Goal: Find specific page/section: Find specific page/section

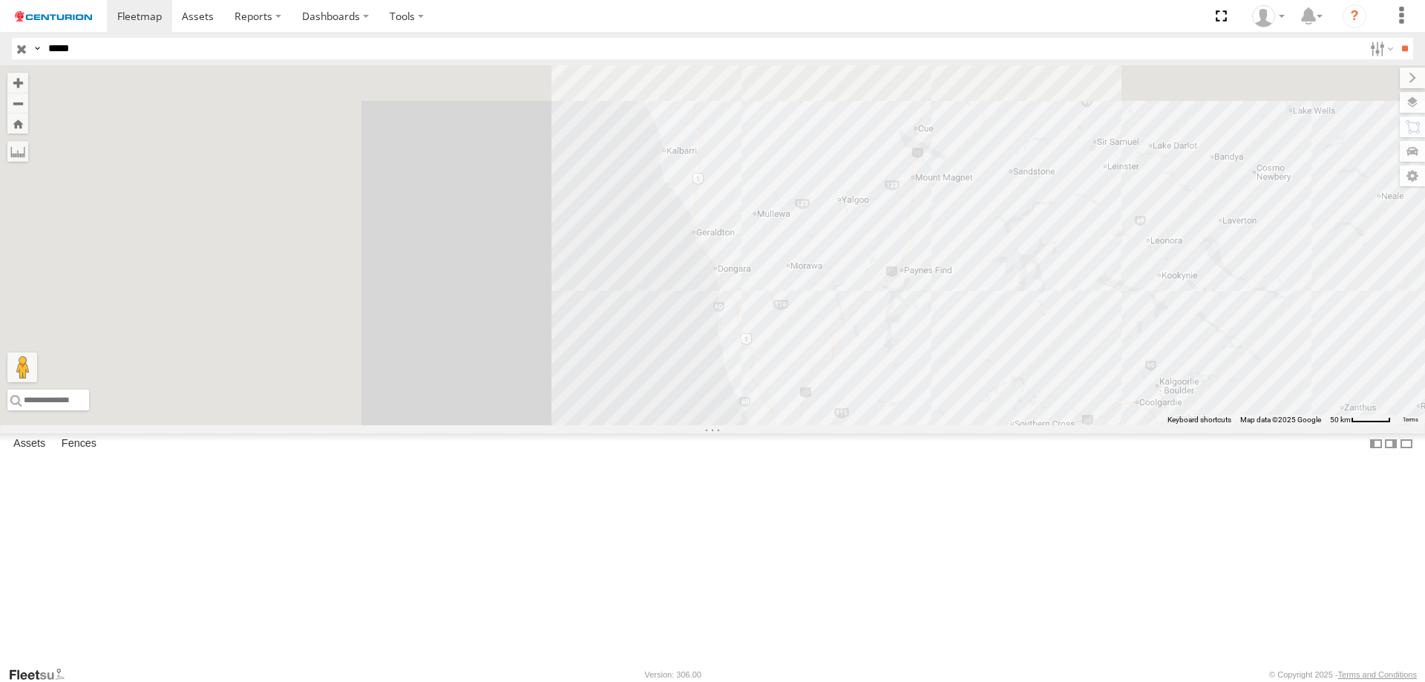
drag, startPoint x: 632, startPoint y: 294, endPoint x: 867, endPoint y: 518, distance: 324.8
click at [867, 425] on div "PM734" at bounding box center [712, 245] width 1425 height 360
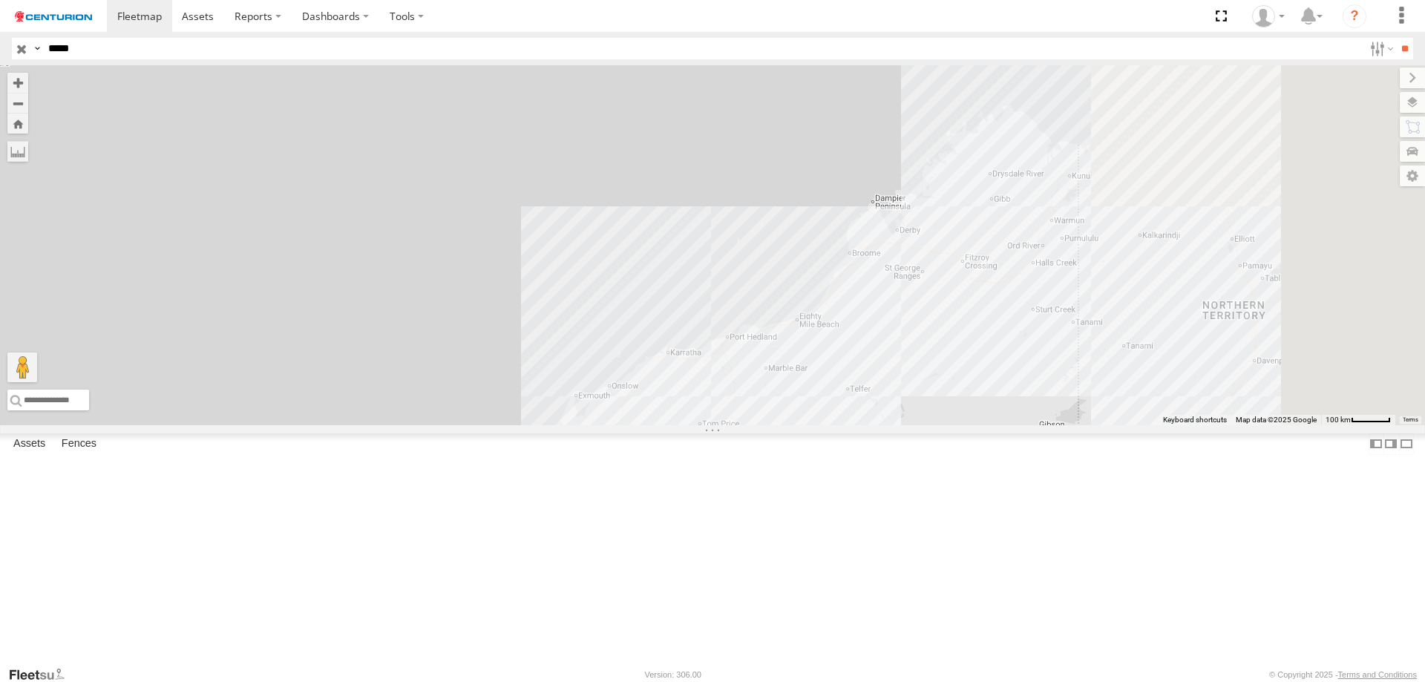
drag, startPoint x: 953, startPoint y: 335, endPoint x: 855, endPoint y: 587, distance: 270.9
click at [855, 425] on div "PM734" at bounding box center [712, 245] width 1425 height 360
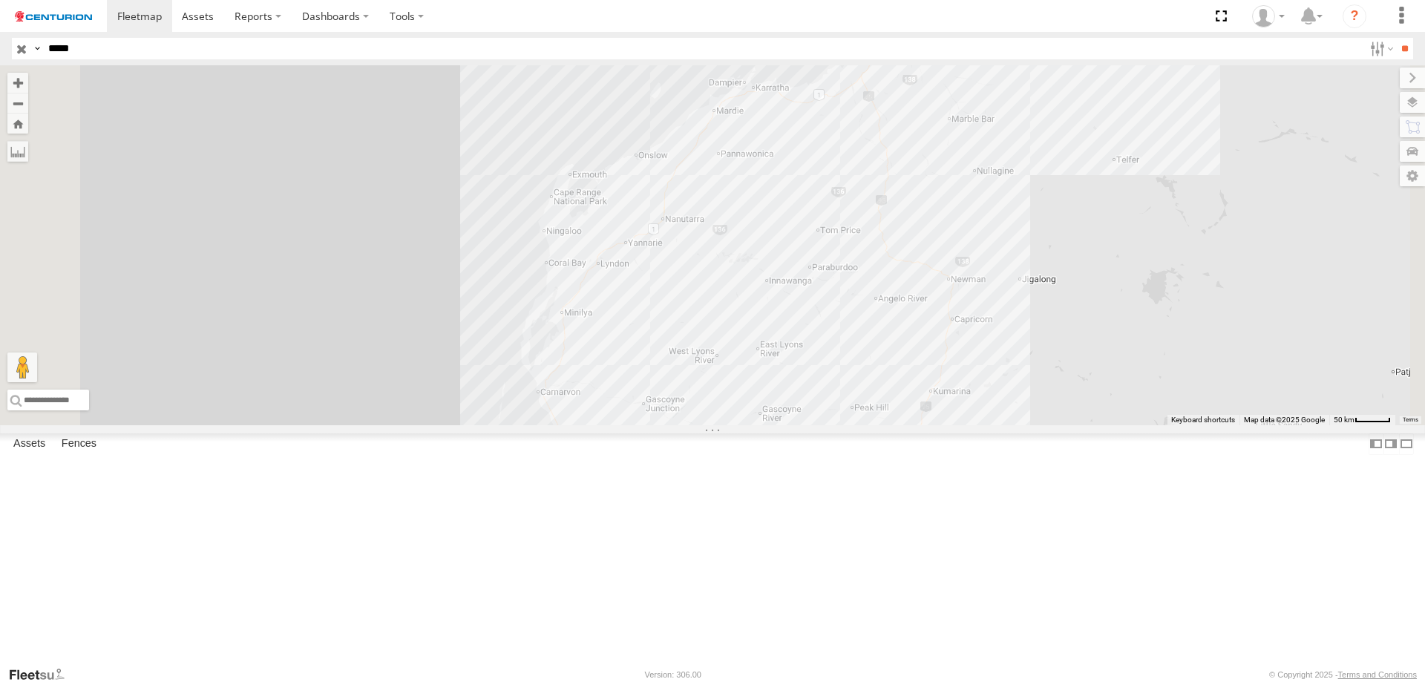
drag, startPoint x: 832, startPoint y: 594, endPoint x: 892, endPoint y: 392, distance: 211.3
click at [892, 392] on div "PM734" at bounding box center [712, 245] width 1425 height 360
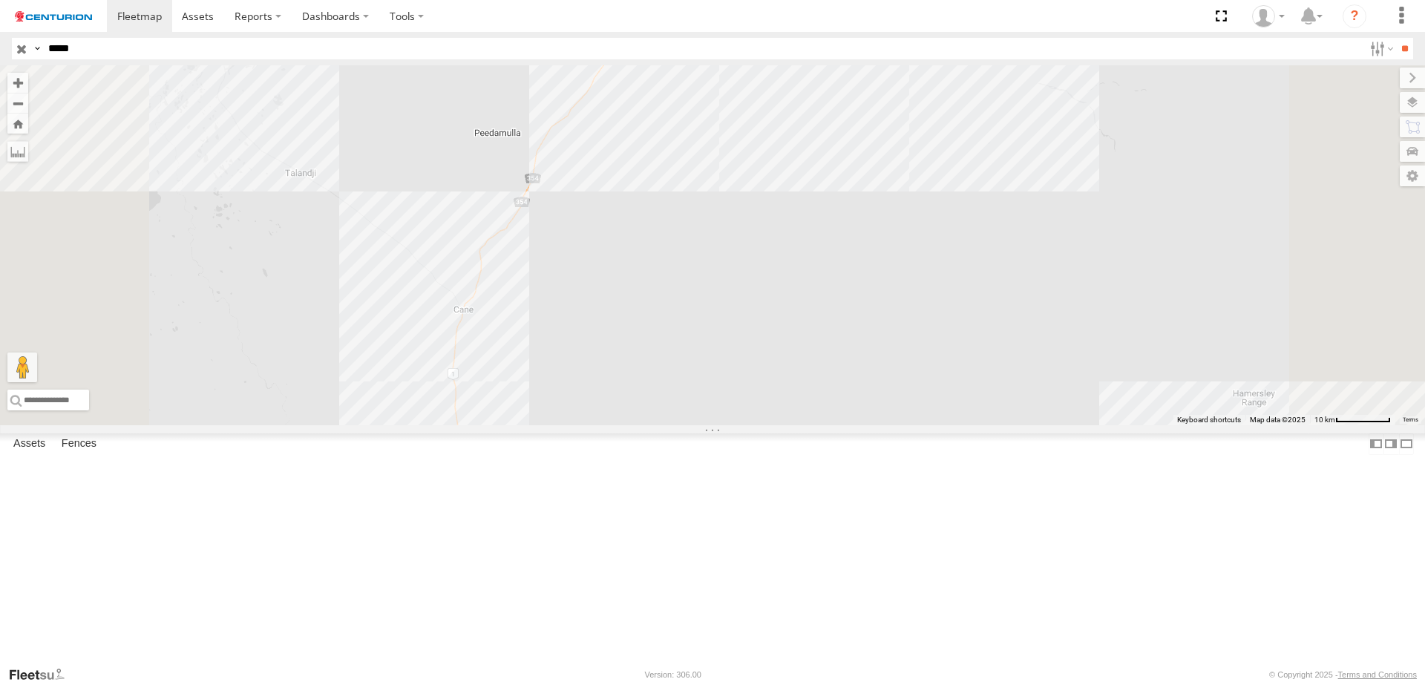
click at [832, 156] on div "PM734" at bounding box center [712, 245] width 1425 height 360
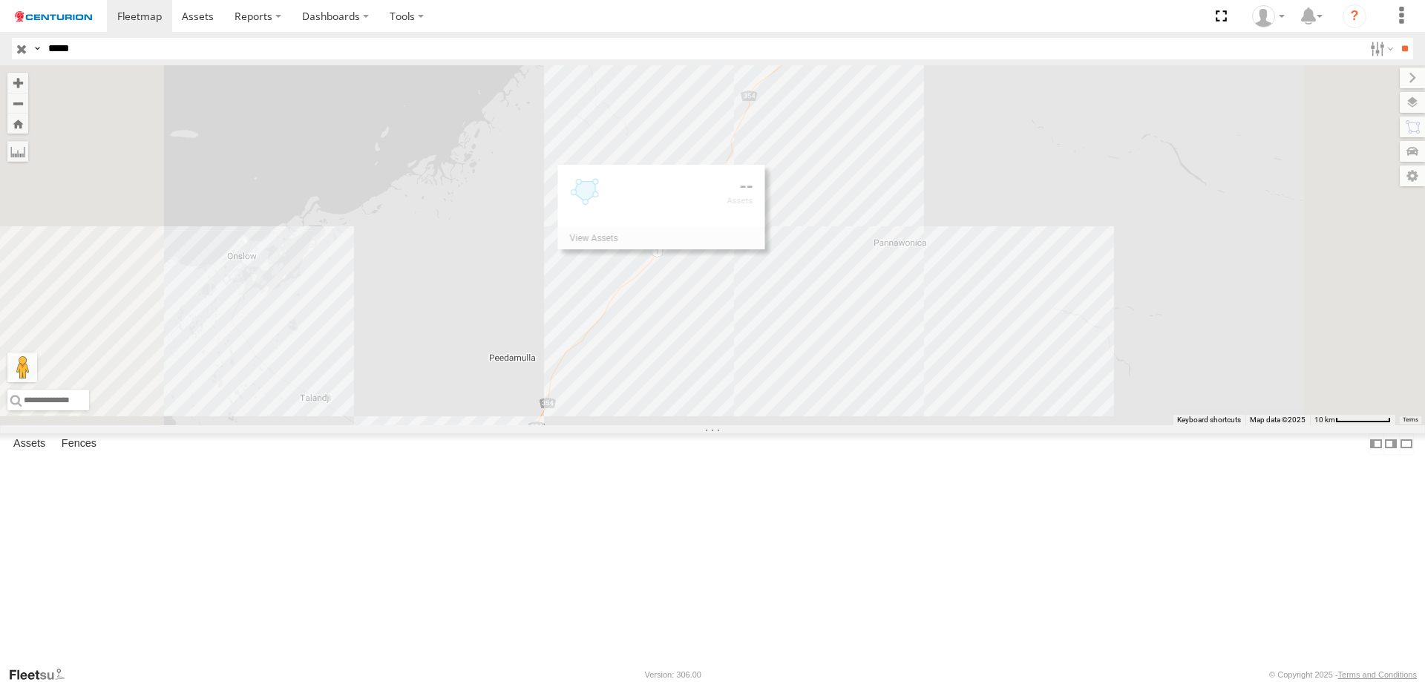
drag, startPoint x: 850, startPoint y: 249, endPoint x: 862, endPoint y: 462, distance: 214.0
click at [862, 425] on div "PM734" at bounding box center [712, 245] width 1425 height 360
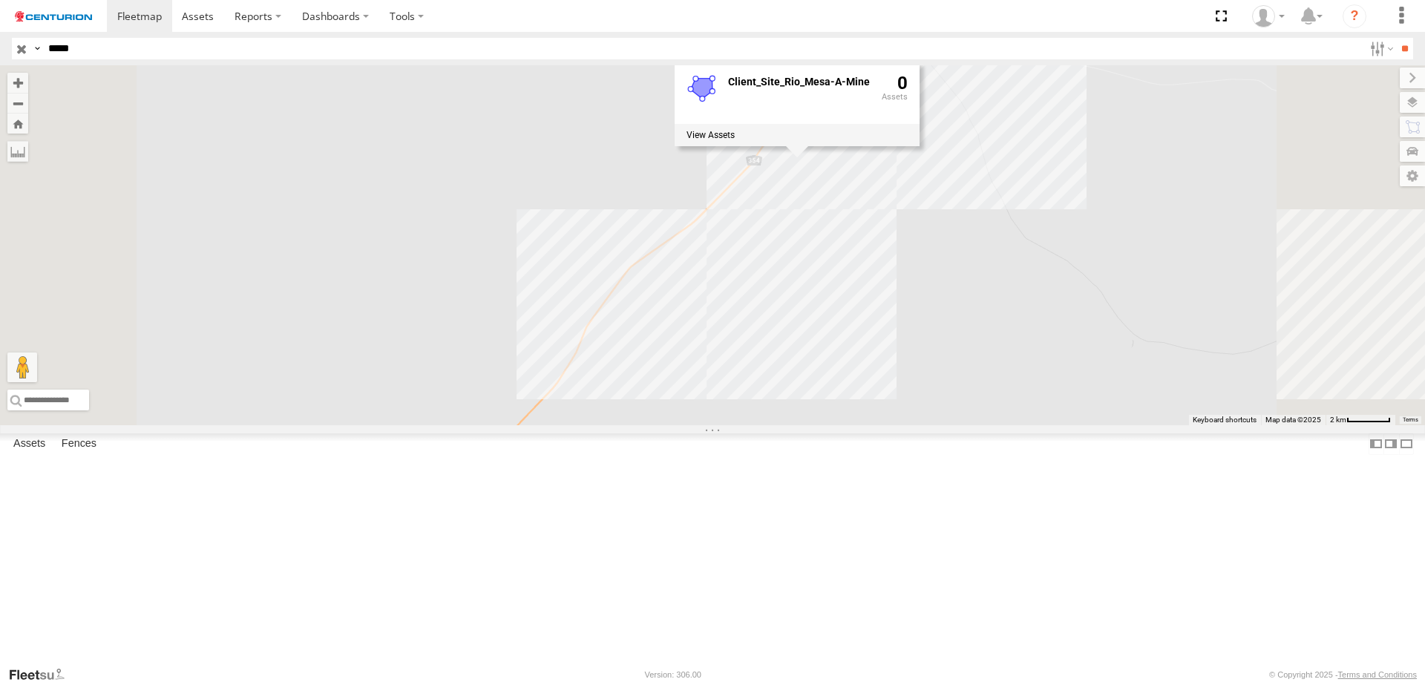
click at [806, 402] on div "PM734 Client_Site_Rio_Mesa-A-Mine 0" at bounding box center [712, 245] width 1425 height 360
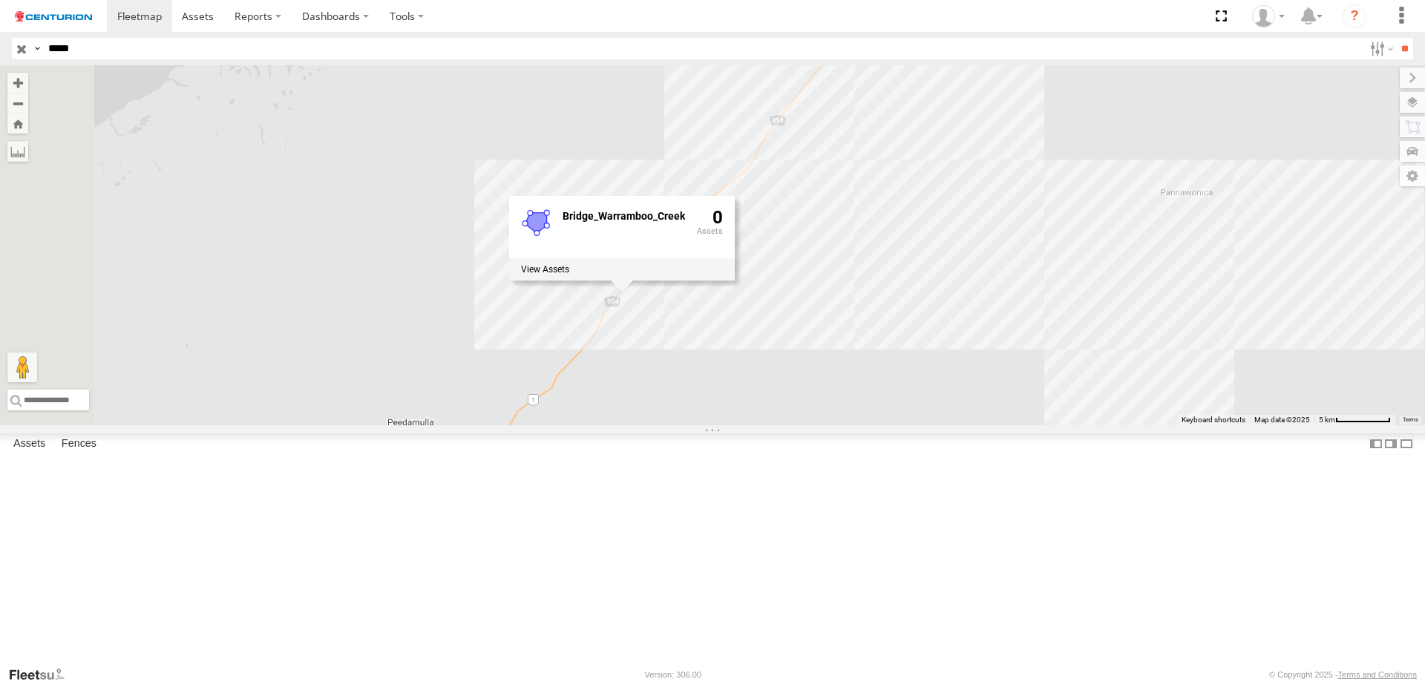
click at [1059, 425] on div "PM734 Bridge_Warramboo_Creek 0" at bounding box center [712, 245] width 1425 height 360
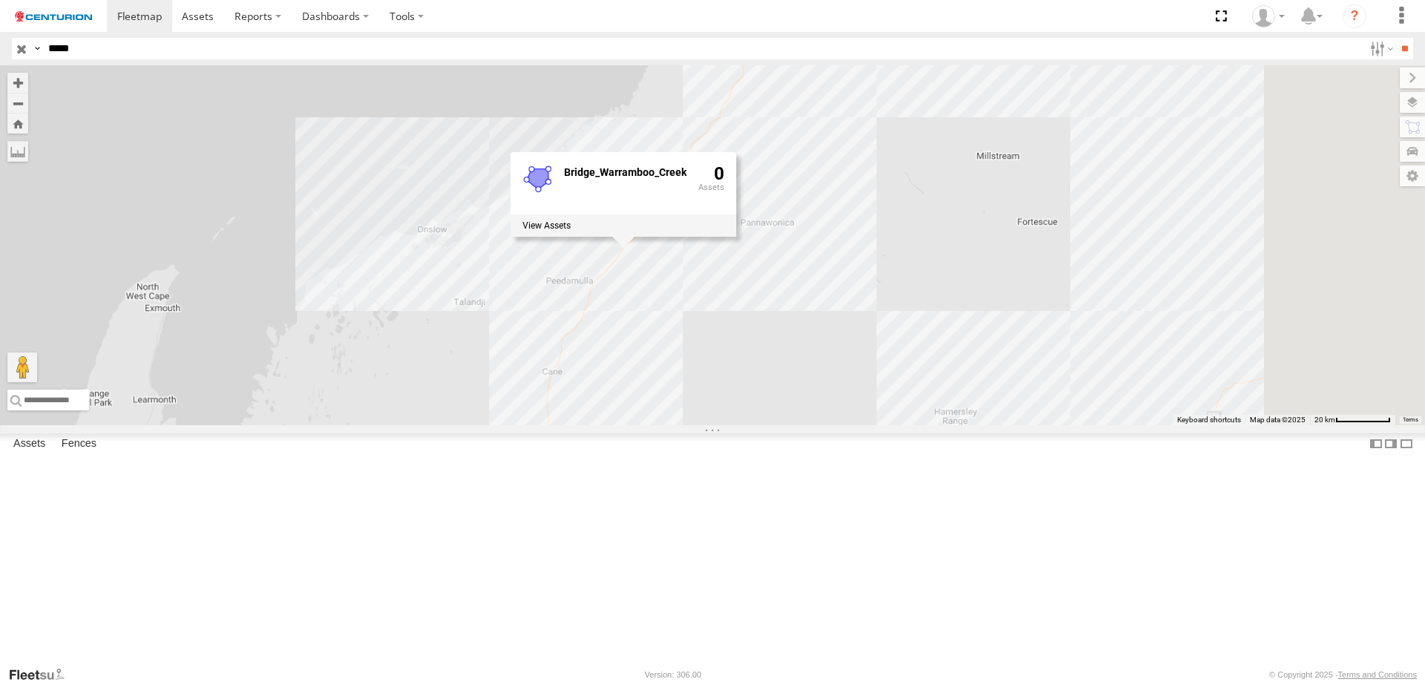
drag, startPoint x: 983, startPoint y: 561, endPoint x: 847, endPoint y: 431, distance: 188.4
click at [847, 425] on div "PM734 Bridge_Warramboo_Creek 0" at bounding box center [712, 245] width 1425 height 360
click at [902, 240] on div "PM734 Bridge_Warramboo_Creek 0" at bounding box center [712, 245] width 1425 height 360
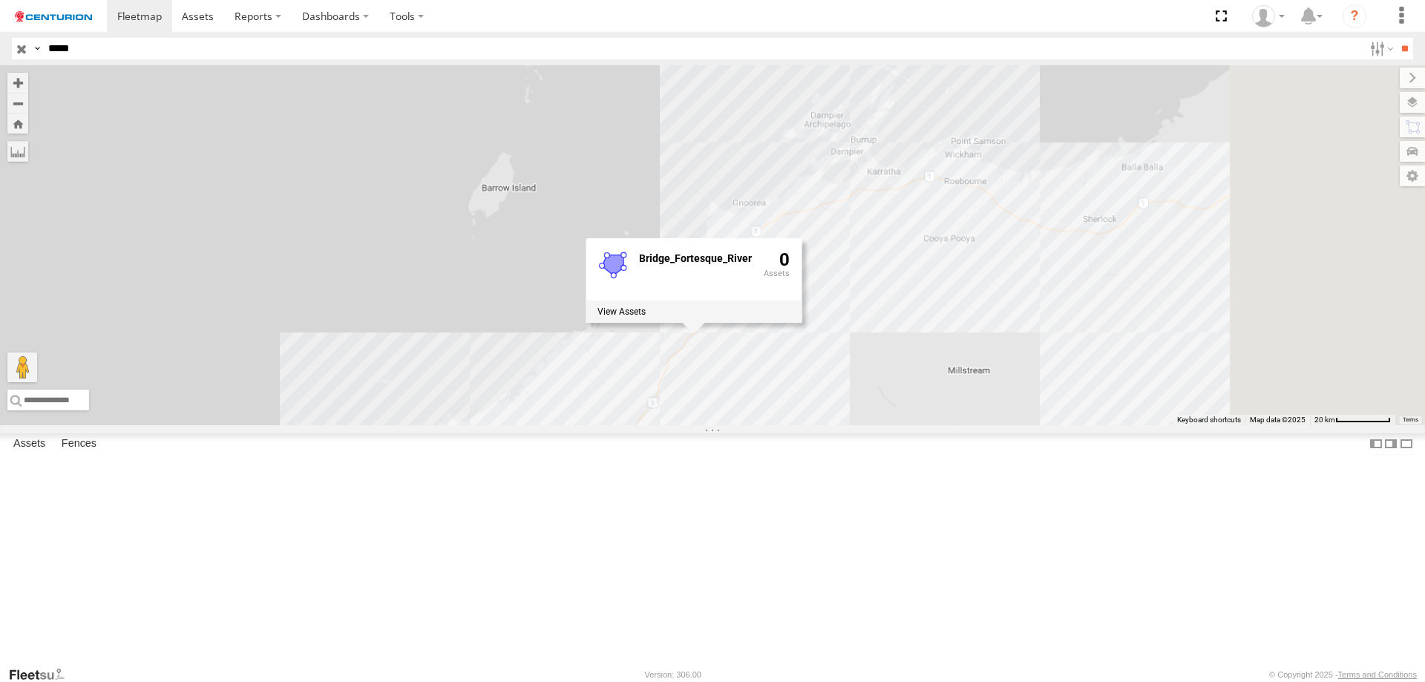
drag, startPoint x: 1035, startPoint y: 279, endPoint x: 1008, endPoint y: 525, distance: 247.8
click at [1008, 425] on div "PM734 Bridge_Fortesque_River 0" at bounding box center [712, 245] width 1425 height 360
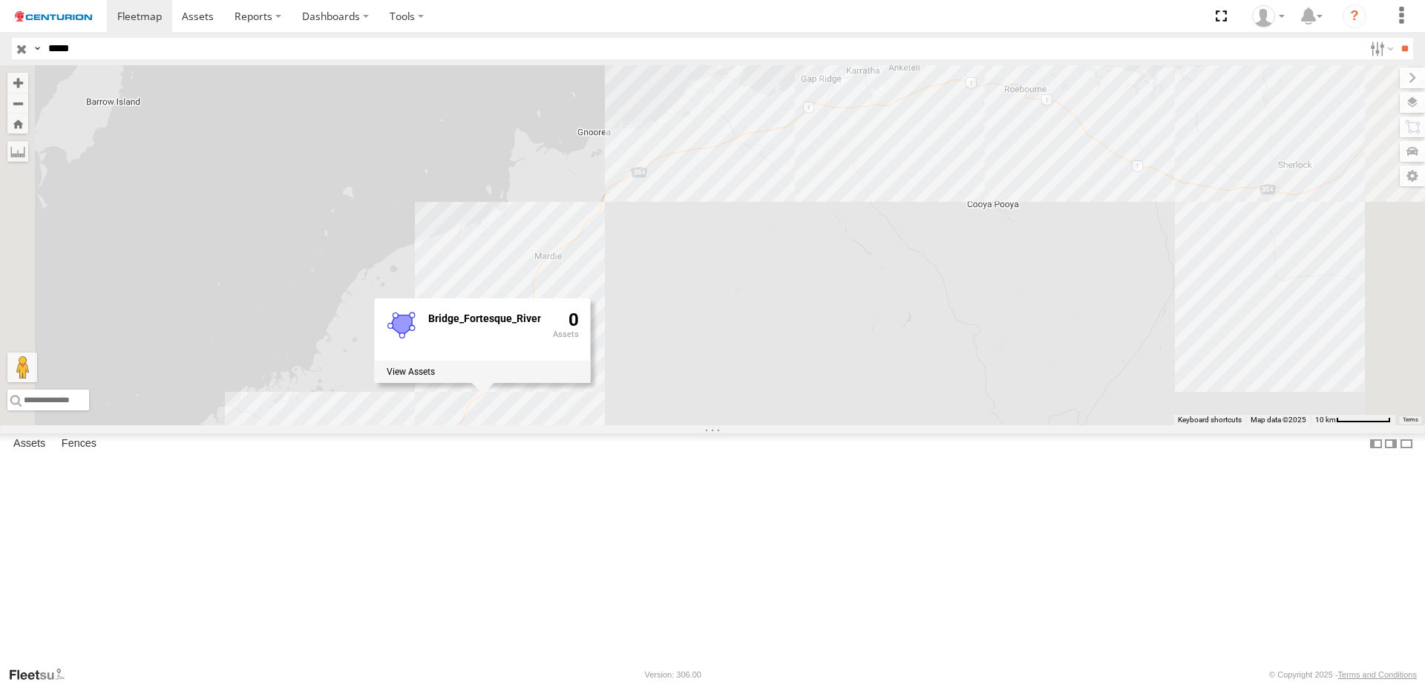
drag, startPoint x: 1007, startPoint y: 428, endPoint x: 959, endPoint y: 547, distance: 128.1
click at [959, 425] on div "PM734 Bridge_Fortesque_River 0" at bounding box center [712, 245] width 1425 height 360
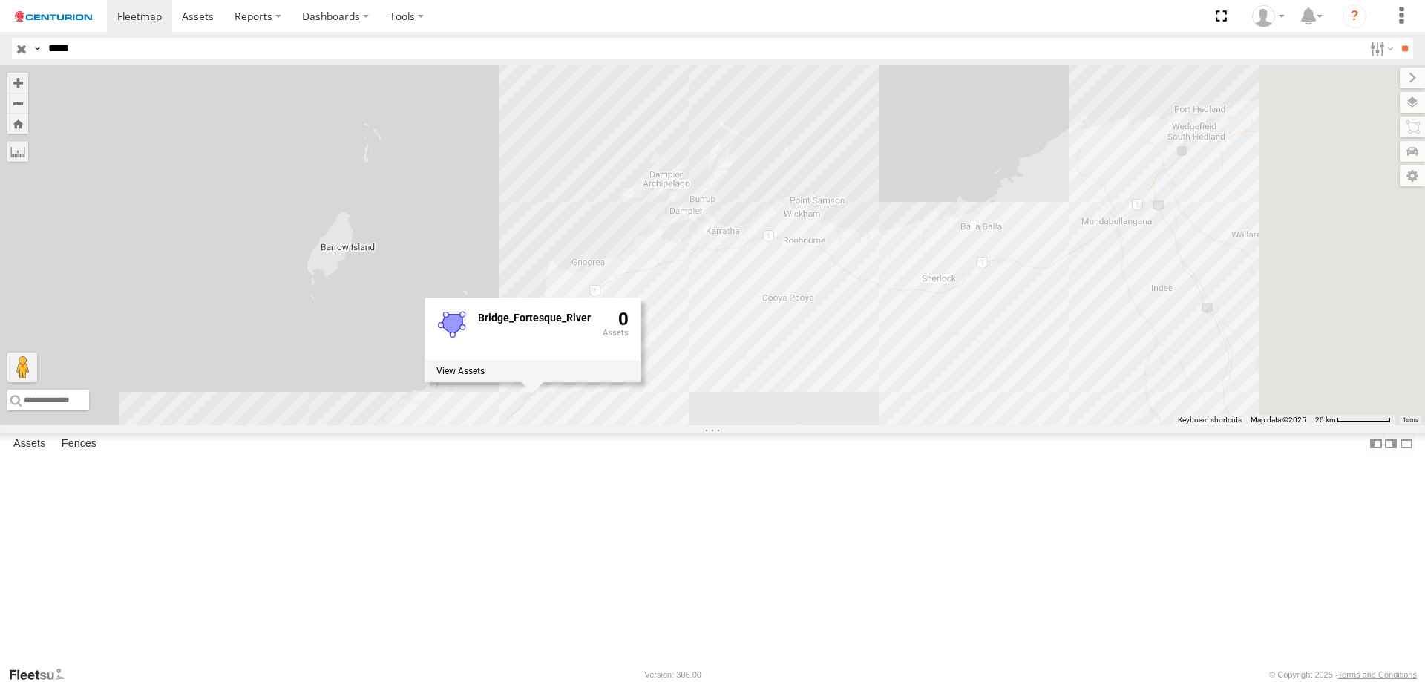
click at [881, 425] on div "PM734 Bridge_Fortesque_River 0" at bounding box center [712, 245] width 1425 height 360
drag, startPoint x: 72, startPoint y: 50, endPoint x: 588, endPoint y: 79, distance: 516.5
click at [566, 71] on body at bounding box center [712, 341] width 1425 height 682
type input "*****"
click at [1396, 38] on input "**" at bounding box center [1404, 49] width 17 height 22
